Goal: Transaction & Acquisition: Purchase product/service

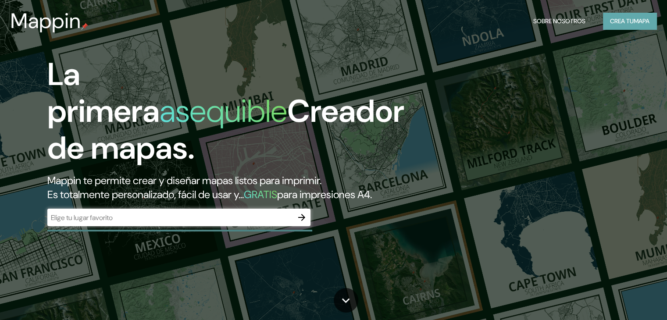
click at [607, 19] on button "Crea tu mapa" at bounding box center [630, 21] width 54 height 17
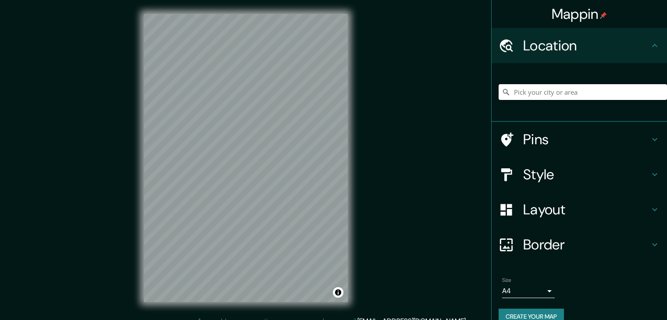
click at [540, 90] on input "Pick your city or area" at bounding box center [583, 92] width 168 height 16
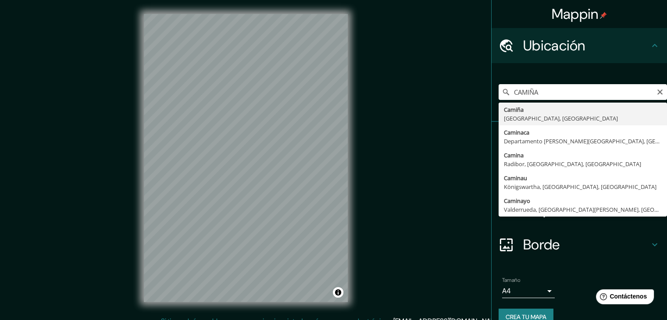
type input "Camiña, [GEOGRAPHIC_DATA], [GEOGRAPHIC_DATA]"
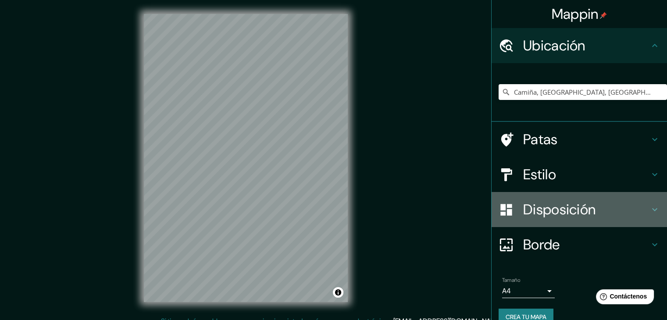
click at [567, 210] on font "Disposición" at bounding box center [559, 209] width 72 height 18
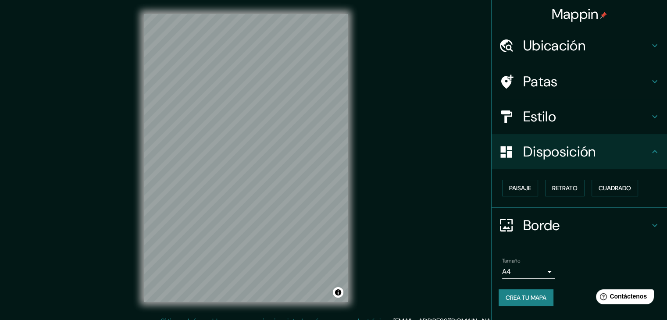
click at [548, 117] on font "Estilo" at bounding box center [539, 116] width 33 height 18
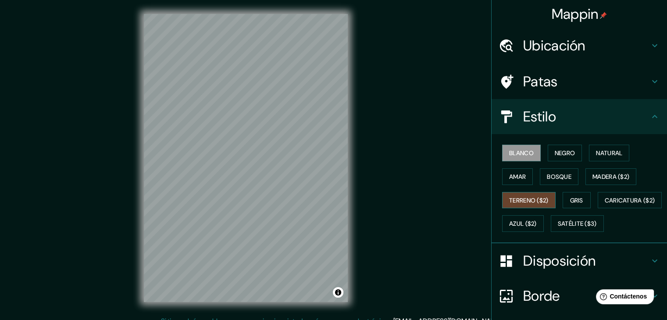
click at [523, 203] on font "Terreno ($2)" at bounding box center [528, 201] width 39 height 8
click at [558, 228] on font "Satélite ($3)" at bounding box center [577, 224] width 39 height 8
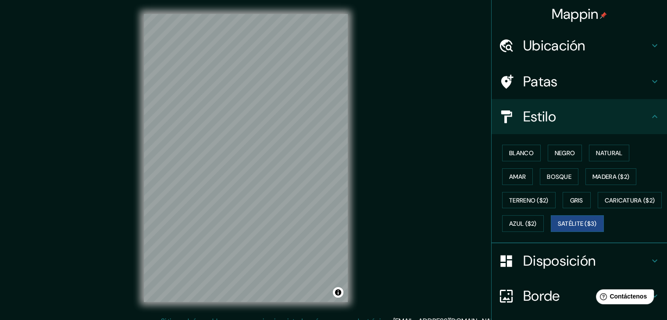
click at [115, 161] on div "Mappin Ubicación Camiña, [GEOGRAPHIC_DATA], [GEOGRAPHIC_DATA] Patas Estilo Blan…" at bounding box center [333, 165] width 667 height 330
click at [35, 191] on div "Mappin Ubicación Camiña, [GEOGRAPHIC_DATA], [GEOGRAPHIC_DATA] Patas Estilo Blan…" at bounding box center [333, 165] width 667 height 330
click at [350, 173] on div "© Mapbox © OpenStreetMap Improve this map © Maxar" at bounding box center [246, 158] width 232 height 316
click at [125, 165] on div "Mappin Ubicación Camiña, [GEOGRAPHIC_DATA], [GEOGRAPHIC_DATA] Patas Estilo Blan…" at bounding box center [333, 165] width 667 height 330
click at [450, 186] on div "Mappin Ubicación Camiña, [GEOGRAPHIC_DATA], [GEOGRAPHIC_DATA] Patas Estilo Blan…" at bounding box center [333, 165] width 667 height 330
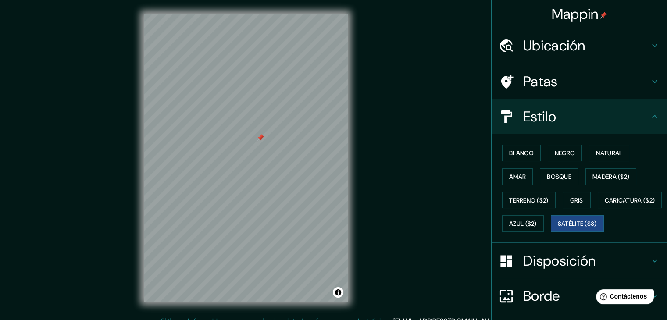
click at [262, 137] on div at bounding box center [260, 137] width 7 height 7
click at [260, 137] on div at bounding box center [260, 137] width 7 height 7
click at [518, 203] on font "Terreno ($2)" at bounding box center [528, 201] width 39 height 8
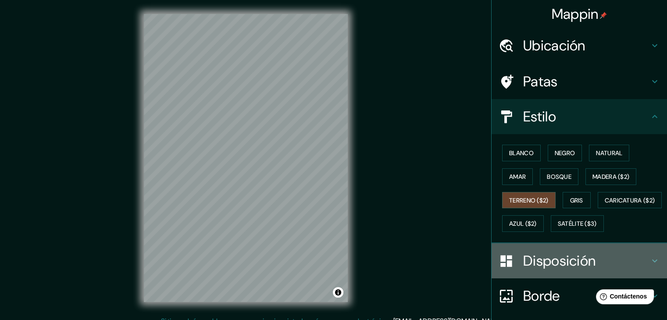
click at [565, 270] on font "Disposición" at bounding box center [559, 261] width 72 height 18
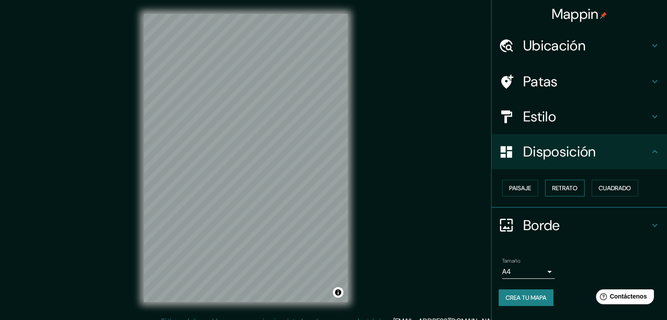
drag, startPoint x: 577, startPoint y: 190, endPoint x: 572, endPoint y: 190, distance: 5.3
click at [577, 190] on font "Retrato" at bounding box center [564, 188] width 25 height 8
click at [535, 188] on button "Paisaje" at bounding box center [520, 188] width 36 height 17
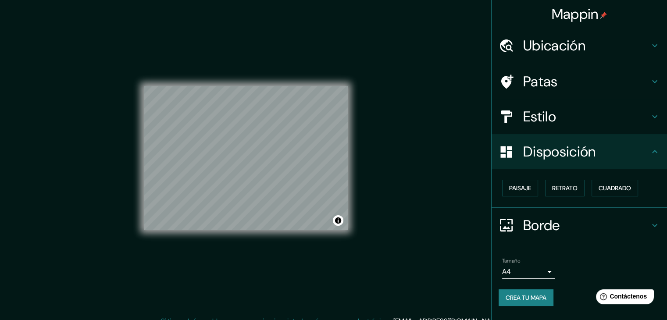
click at [572, 160] on font "Disposición" at bounding box center [559, 152] width 72 height 18
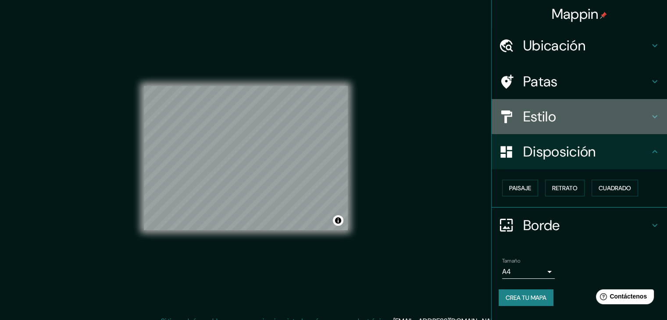
click at [567, 119] on h4 "Estilo" at bounding box center [586, 117] width 126 height 18
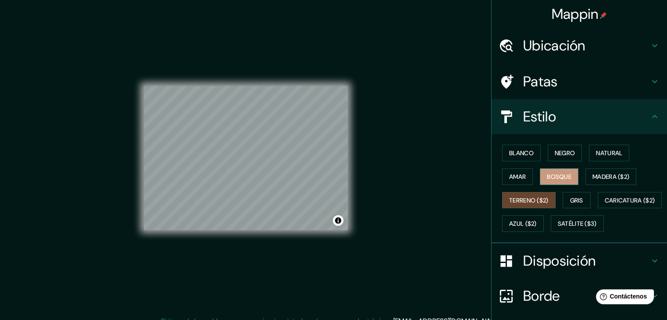
click at [550, 176] on font "Bosque" at bounding box center [559, 177] width 25 height 8
click at [571, 201] on font "Gris" at bounding box center [576, 201] width 13 height 8
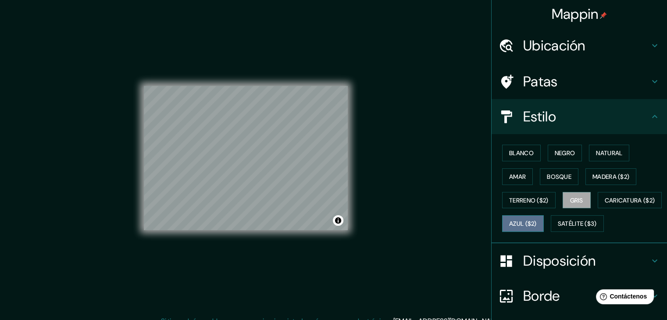
click at [537, 223] on font "Azul ($2)" at bounding box center [523, 224] width 28 height 8
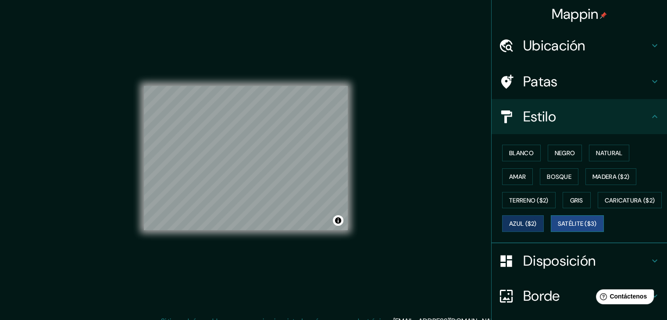
click at [558, 228] on font "Satélite ($3)" at bounding box center [577, 224] width 39 height 8
click at [605, 206] on font "Caricatura ($2)" at bounding box center [630, 200] width 50 height 11
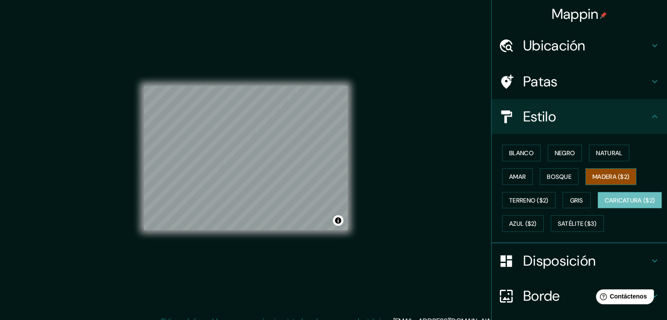
click at [611, 175] on font "Madera ($2)" at bounding box center [611, 177] width 37 height 8
click at [562, 168] on button "Bosque" at bounding box center [559, 176] width 39 height 17
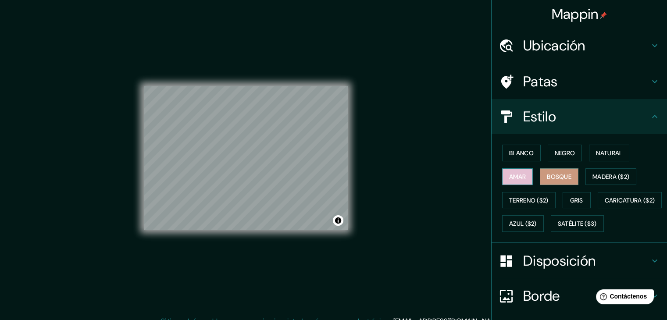
click at [510, 177] on font "Amar" at bounding box center [517, 177] width 17 height 8
click at [562, 152] on font "Negro" at bounding box center [565, 153] width 21 height 8
click at [567, 153] on font "Negro" at bounding box center [565, 153] width 21 height 8
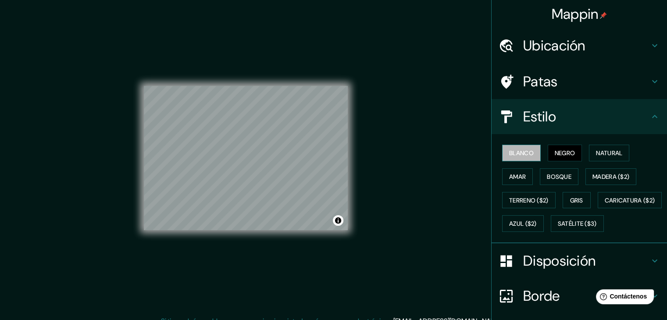
click at [534, 150] on button "Blanco" at bounding box center [521, 153] width 39 height 17
click at [577, 151] on div "Blanco Negro Natural [PERSON_NAME] ($2) Terreno ($2) Gris Caricatura ($2) Azul …" at bounding box center [583, 188] width 168 height 94
click at [572, 158] on button "Negro" at bounding box center [565, 153] width 35 height 17
